Goal: Information Seeking & Learning: Learn about a topic

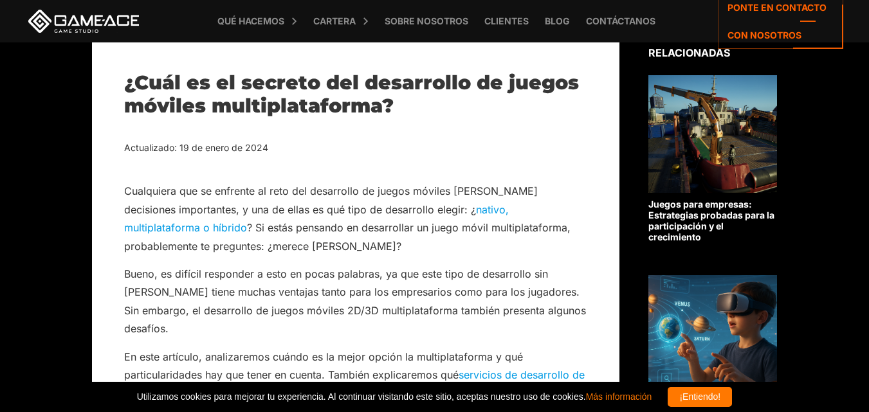
scroll to position [322, 0]
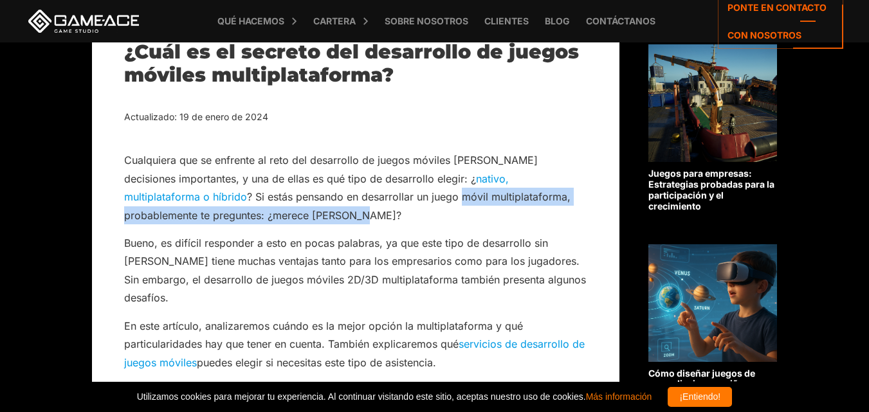
drag, startPoint x: 335, startPoint y: 195, endPoint x: 578, endPoint y: 213, distance: 243.7
click at [578, 213] on p "Cualquiera que se enfrente al reto del desarrollo de juegos móviles [PERSON_NAM…" at bounding box center [355, 187] width 463 height 73
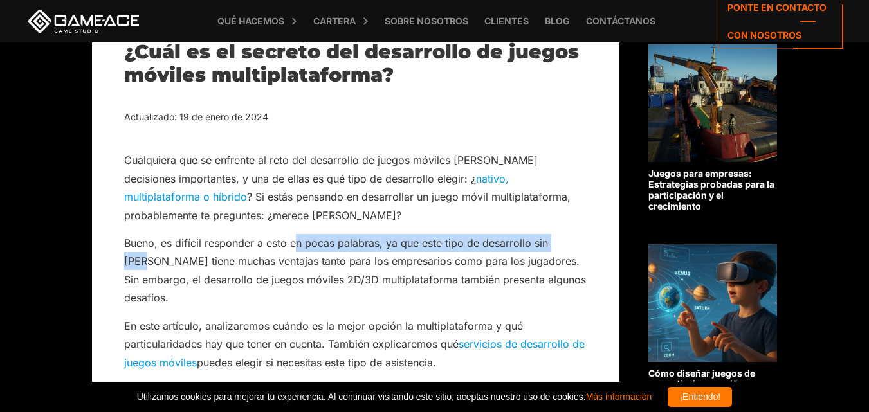
drag, startPoint x: 297, startPoint y: 248, endPoint x: 599, endPoint y: 244, distance: 301.6
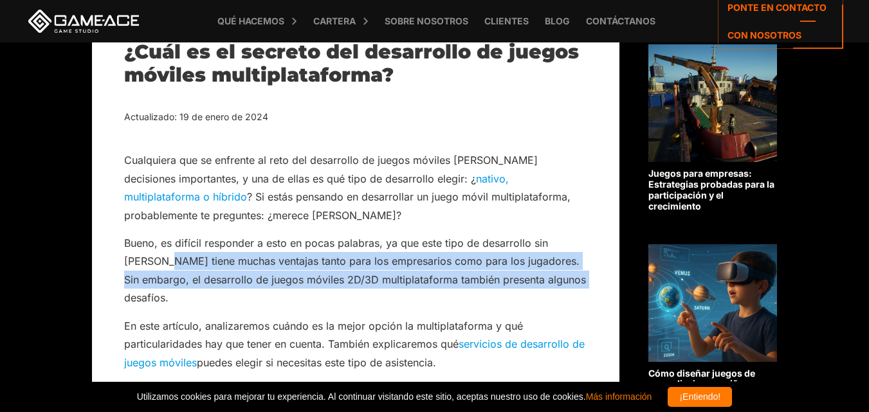
drag, startPoint x: 139, startPoint y: 258, endPoint x: 561, endPoint y: 277, distance: 422.9
click at [561, 277] on p "Bueno, es difícil responder a esto en pocas palabras, ya que este tipo de desar…" at bounding box center [355, 270] width 463 height 73
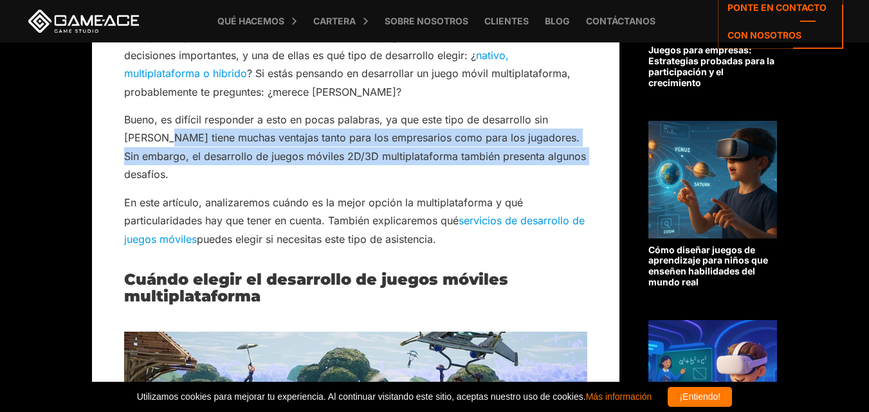
scroll to position [450, 0]
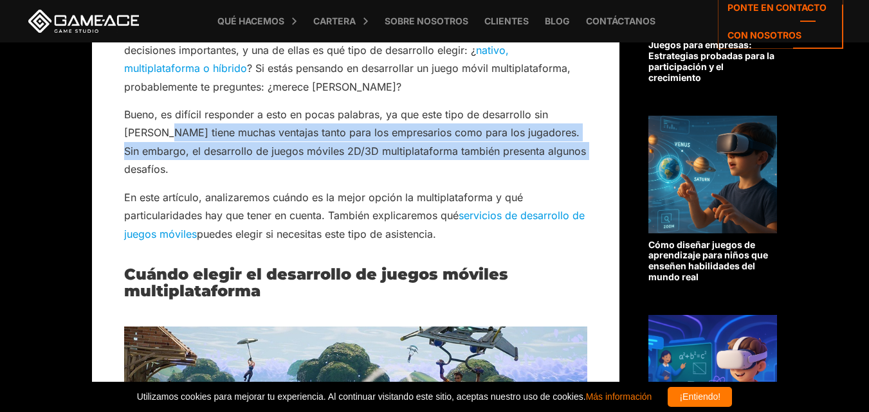
drag, startPoint x: 237, startPoint y: 218, endPoint x: 471, endPoint y: 214, distance: 234.1
click at [471, 214] on p "En este artículo, analizaremos cuándo es la mejor opción la multiplataforma y q…" at bounding box center [355, 215] width 463 height 55
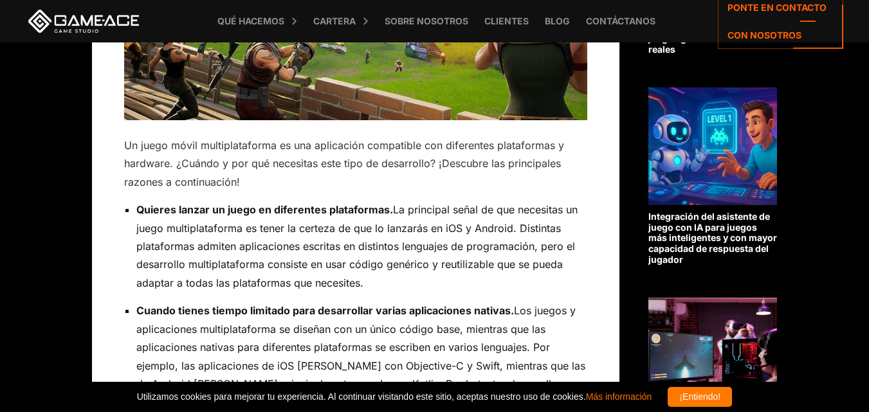
scroll to position [900, 0]
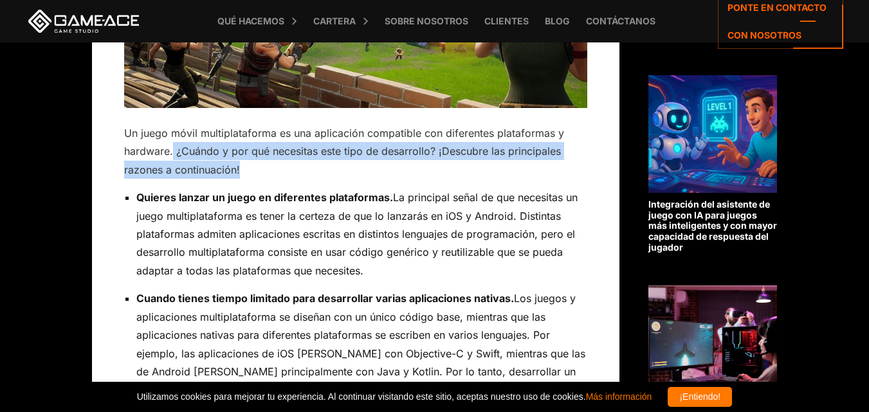
drag, startPoint x: 174, startPoint y: 136, endPoint x: 257, endPoint y: 158, distance: 85.2
click at [257, 158] on p "Un juego móvil multiplataforma es una aplicación compatible con diferentes plat…" at bounding box center [355, 151] width 463 height 55
click at [469, 138] on font "Un juego móvil multiplataforma es una aplicación compatible con diferentes plat…" at bounding box center [344, 152] width 440 height 50
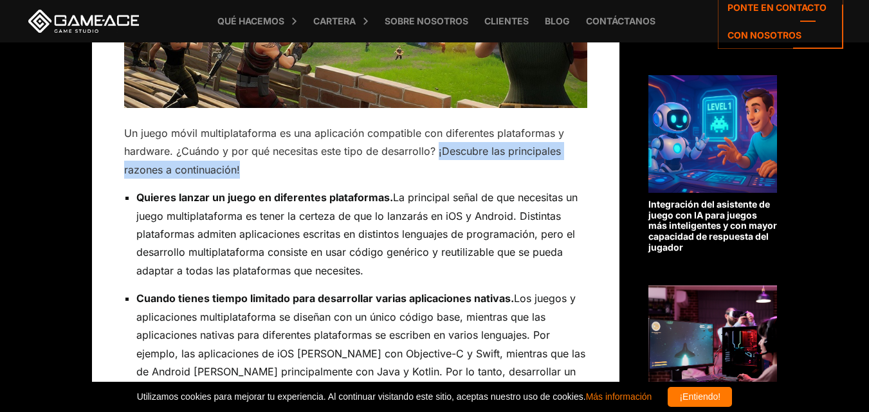
drag, startPoint x: 439, startPoint y: 134, endPoint x: 448, endPoint y: 159, distance: 26.6
click at [448, 159] on p "Un juego móvil multiplataforma es una aplicación compatible con diferentes plat…" at bounding box center [355, 151] width 463 height 55
click at [156, 152] on font "Un juego móvil multiplataforma es una aplicación compatible con diferentes plat…" at bounding box center [344, 152] width 440 height 50
drag, startPoint x: 434, startPoint y: 127, endPoint x: 449, endPoint y: 150, distance: 27.5
click at [449, 150] on p "Un juego móvil multiplataforma es una aplicación compatible con diferentes plat…" at bounding box center [355, 151] width 463 height 55
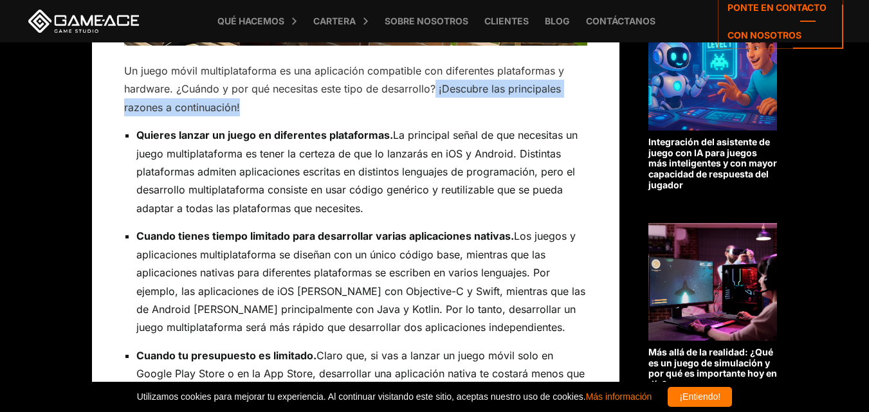
scroll to position [965, 0]
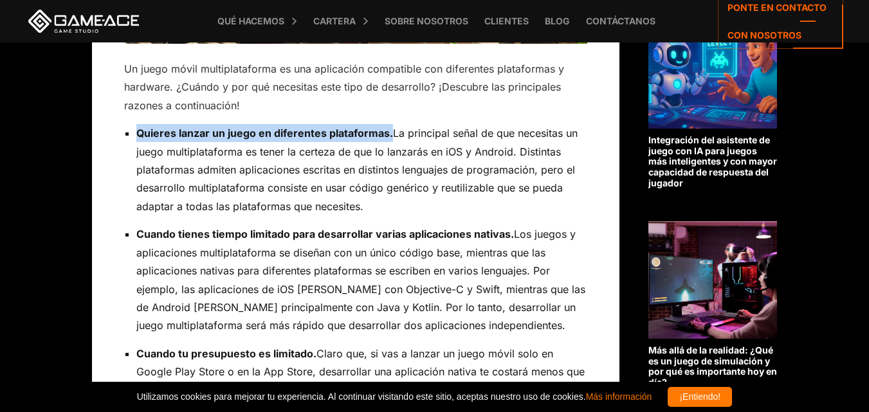
drag, startPoint x: 134, startPoint y: 116, endPoint x: 391, endPoint y: 110, distance: 257.3
click at [391, 124] on ul "Quieres lanzar un juego en diferentes plataformas. La principal señal de que ne…" at bounding box center [355, 363] width 463 height 478
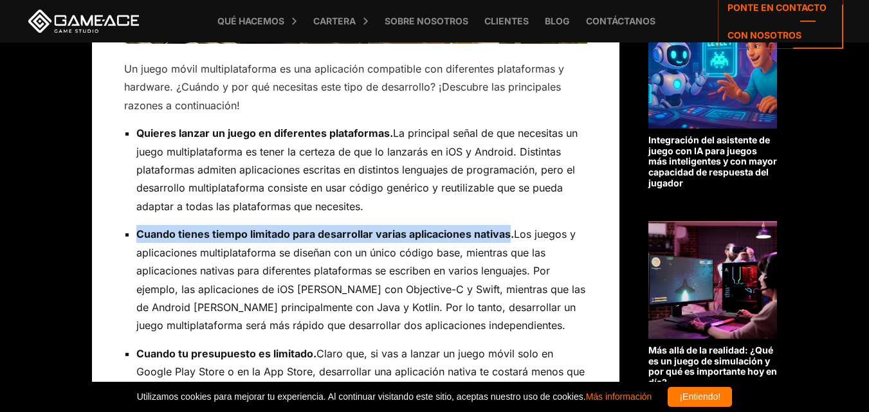
drag, startPoint x: 138, startPoint y: 219, endPoint x: 511, endPoint y: 217, distance: 373.0
click at [511, 228] on font "Cuando tienes tiempo limitado para desarrollar varias aplicaciones nativas." at bounding box center [324, 234] width 377 height 13
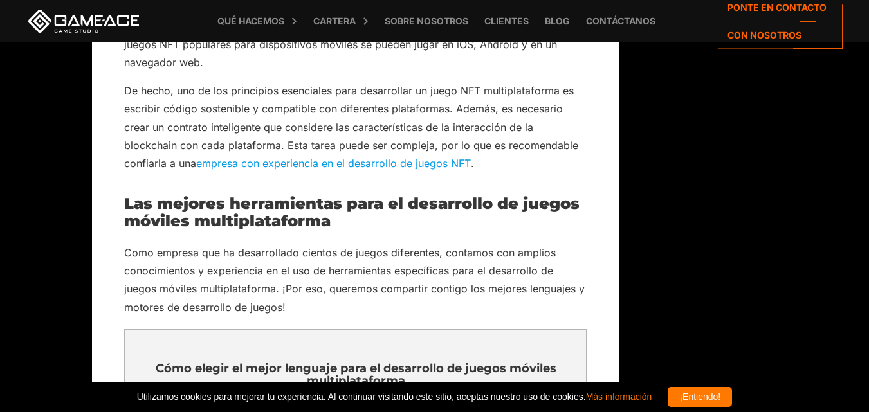
scroll to position [3022, 0]
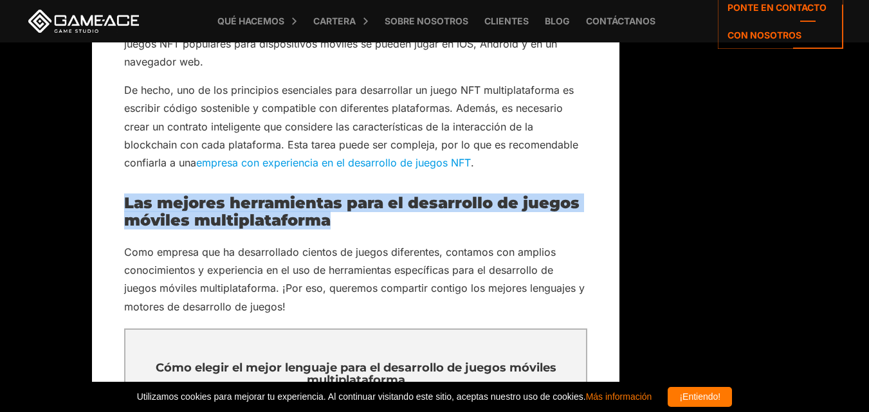
drag, startPoint x: 122, startPoint y: 165, endPoint x: 340, endPoint y: 188, distance: 219.8
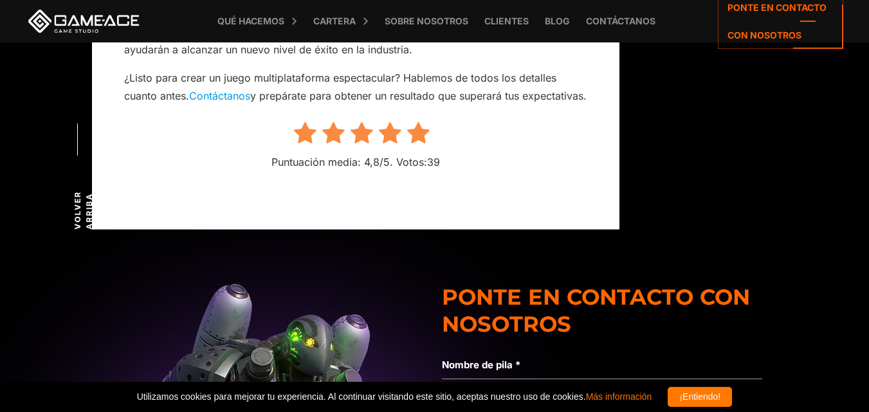
scroll to position [4694, 0]
